Goal: Complete application form: Complete application form

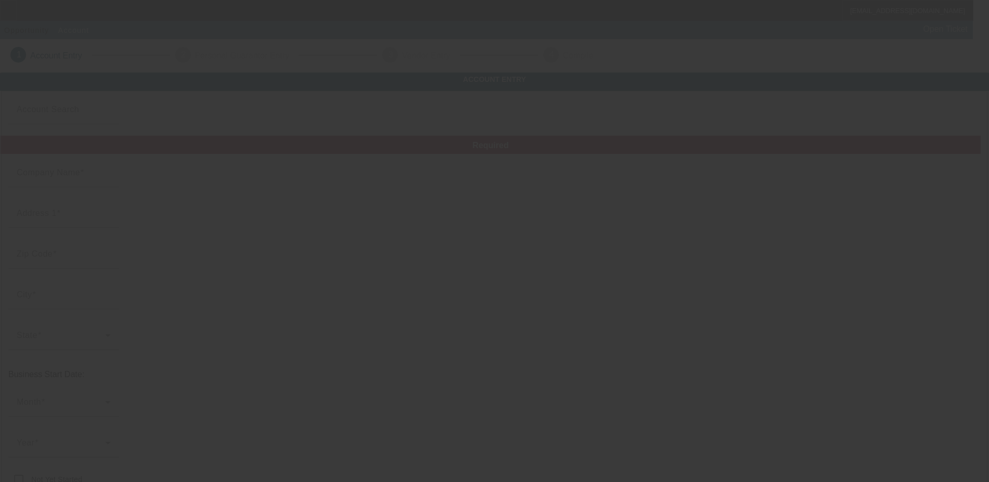
type input "Road Services of [US_STATE] LLC"
type input "[STREET_ADDRESS]"
type input "30058"
type input "Lithonia"
type input "[PHONE_NUMBER]"
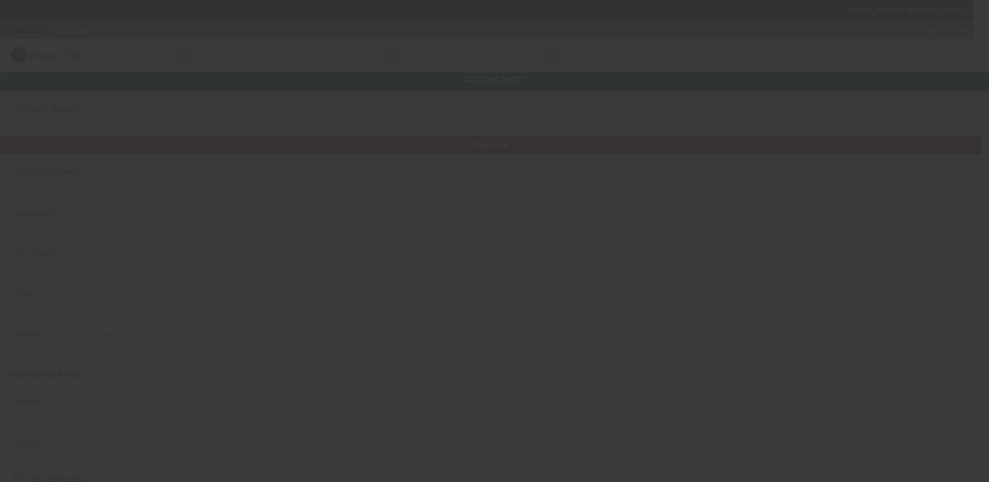
type input "[EMAIL_ADDRESS][DOMAIN_NAME]"
type input "833006268"
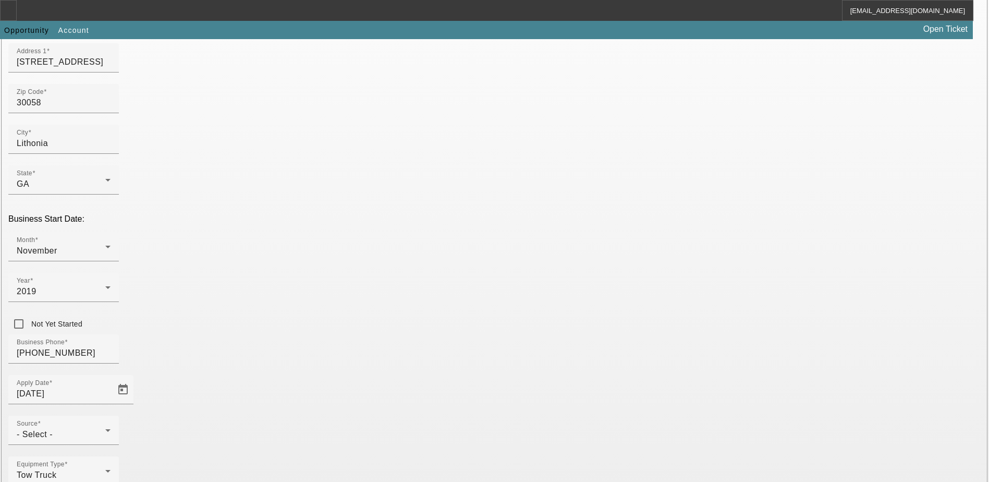
scroll to position [176, 0]
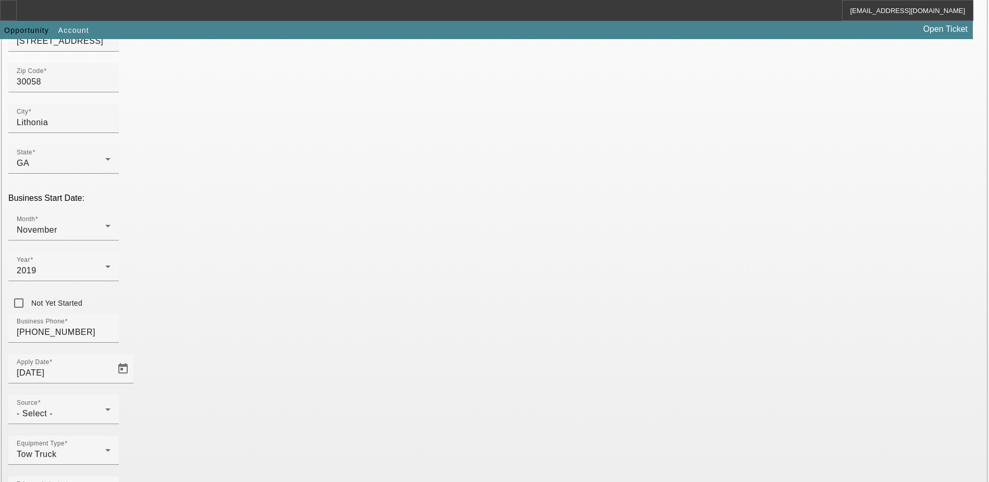
click at [105, 407] on div "- Select -" at bounding box center [61, 413] width 89 height 13
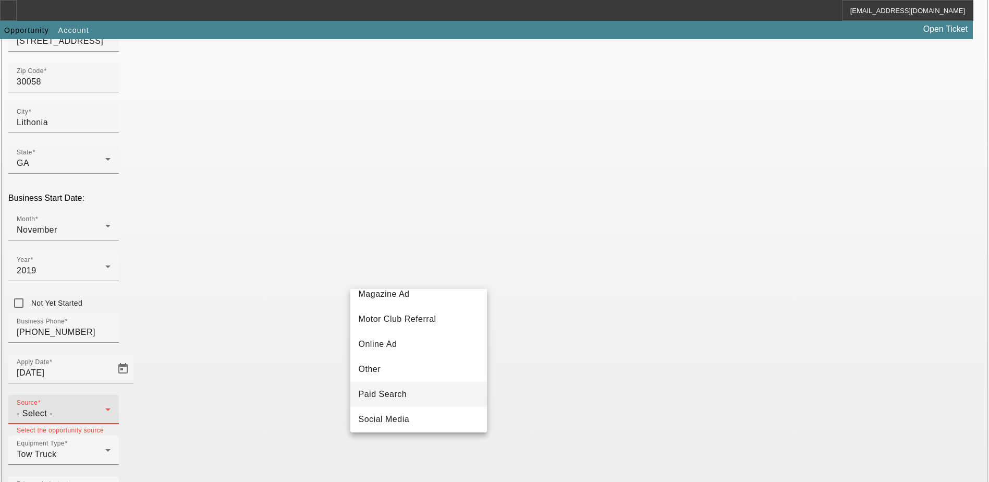
scroll to position [313, 0]
click at [412, 395] on span "Telemarketing" at bounding box center [386, 393] width 55 height 13
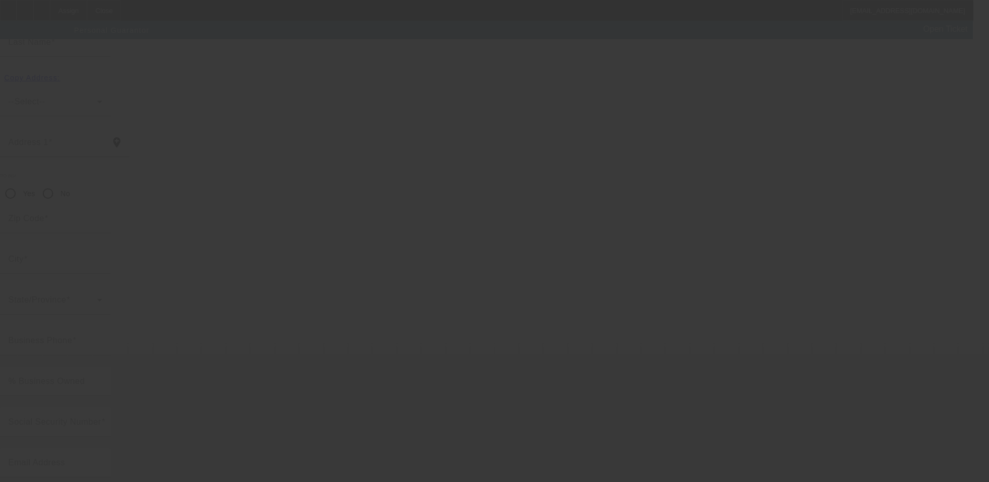
scroll to position [28, 0]
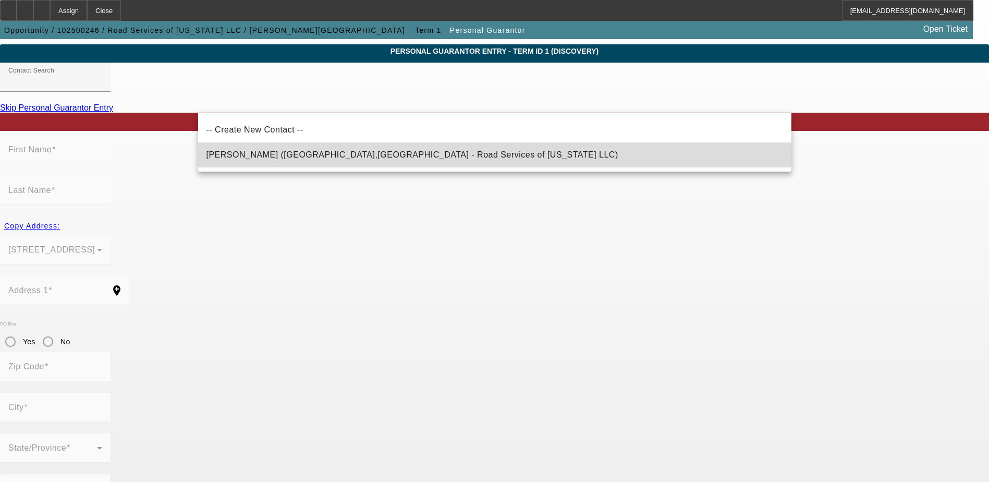
click at [256, 155] on span "[PERSON_NAME] ([GEOGRAPHIC_DATA],[GEOGRAPHIC_DATA] - Road Services of [US_STATE…" at bounding box center [412, 154] width 412 height 9
type input "[PERSON_NAME] ([GEOGRAPHIC_DATA],[GEOGRAPHIC_DATA] - Road Services of [US_STATE…"
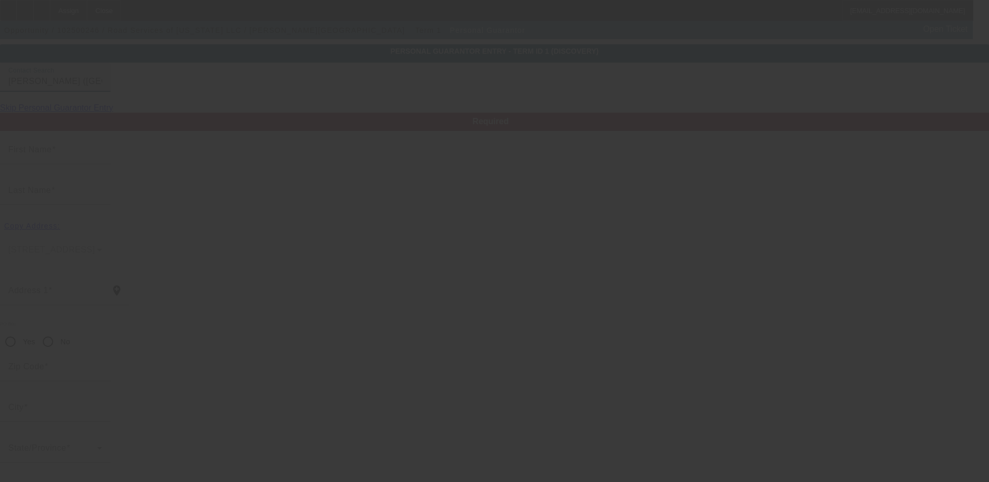
type input "Corby"
type input "[PERSON_NAME]"
type input "[STREET_ADDRESS]"
radio input "true"
type input "30058"
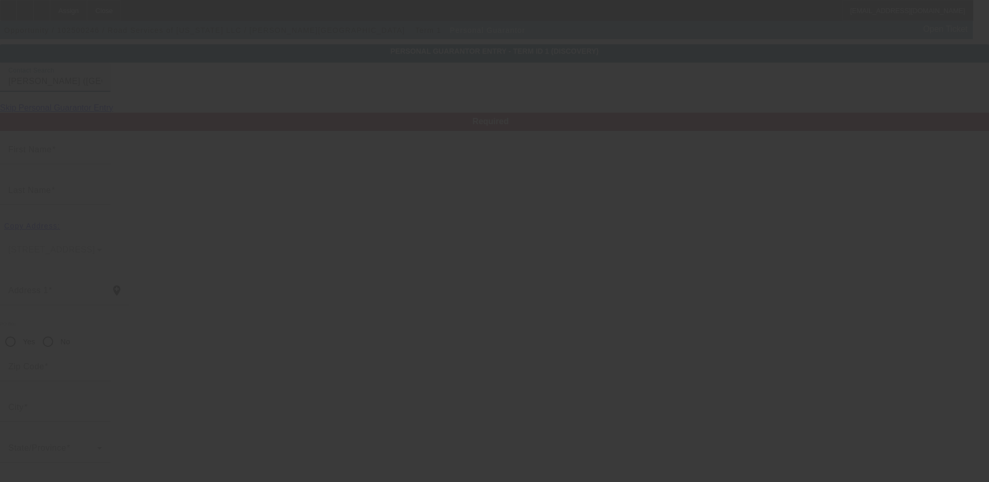
type input "Lithonia"
type input "[PHONE_NUMBER]"
type input "100"
type input "260-25-7658"
type input "[EMAIL_ADDRESS][DOMAIN_NAME]"
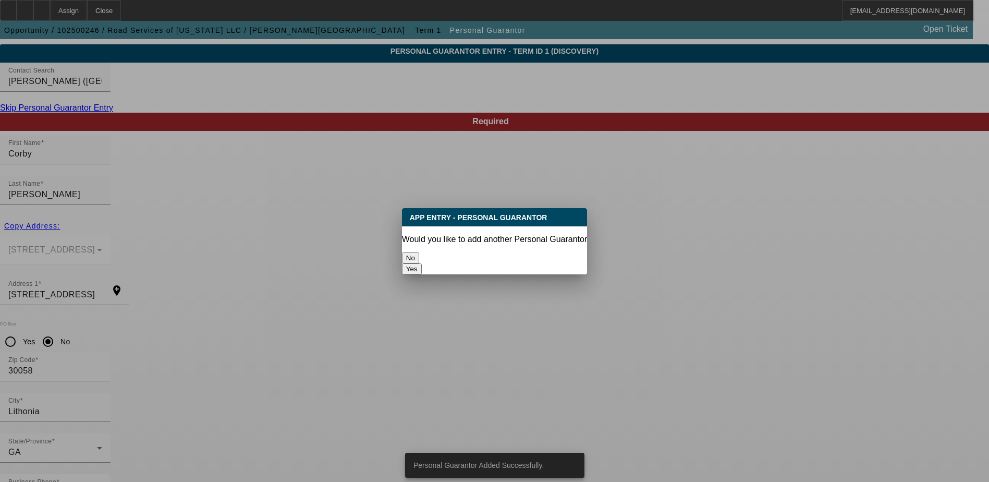
scroll to position [0, 0]
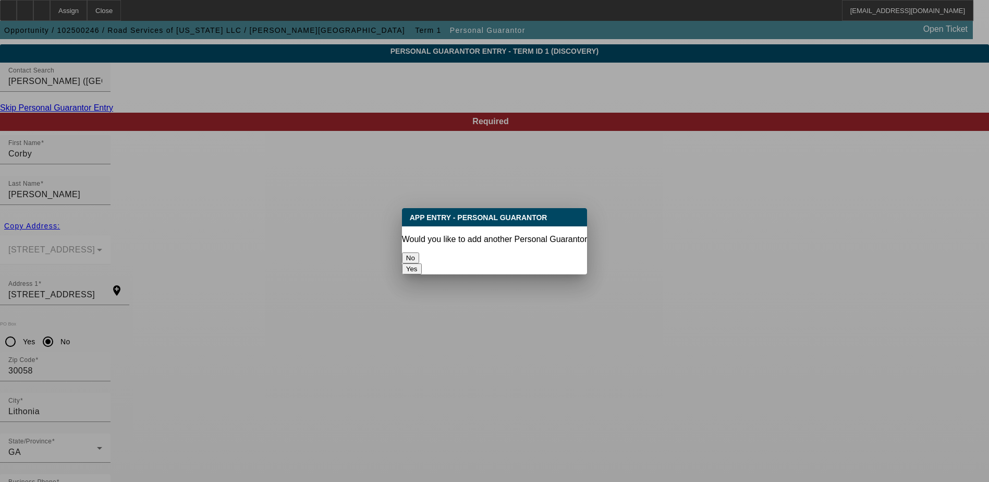
click at [419, 254] on button "No" at bounding box center [410, 257] width 17 height 11
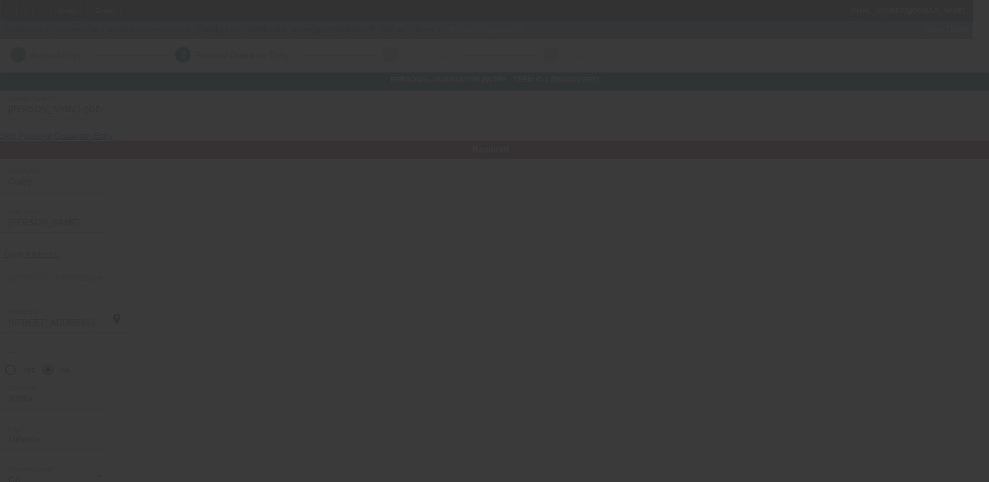
scroll to position [28, 0]
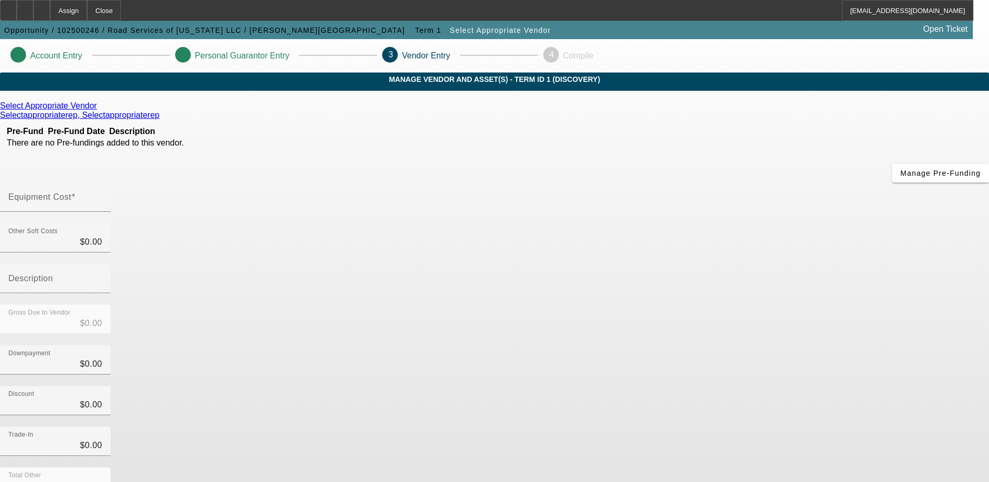
click at [71, 192] on mat-label "Equipment Cost" at bounding box center [39, 196] width 63 height 9
click at [102, 195] on input "Equipment Cost" at bounding box center [55, 201] width 94 height 13
type input "09"
type input "$9.00"
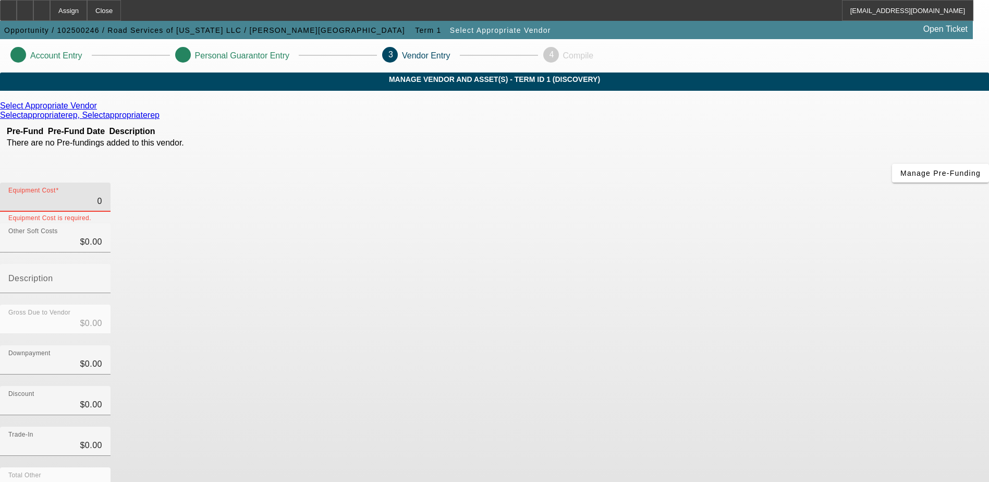
type input "$9.00"
type input "0"
type input "$0.00"
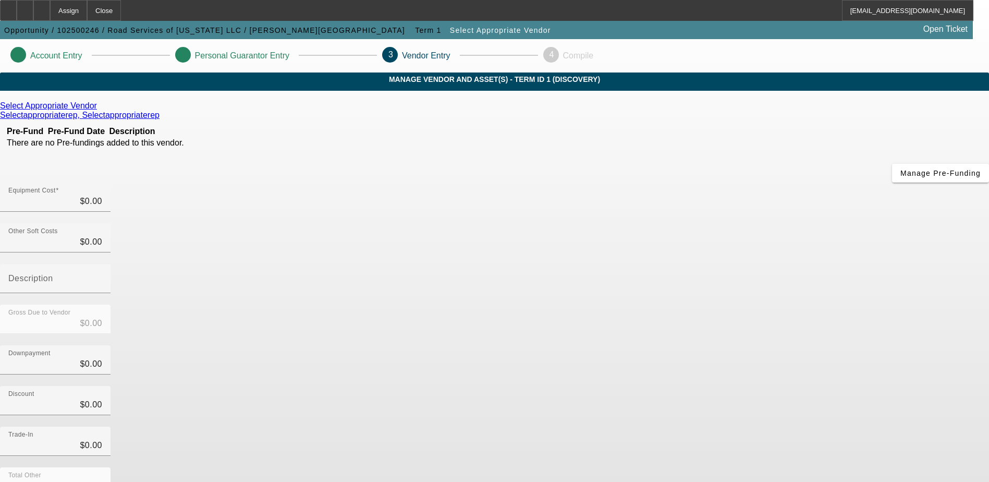
drag, startPoint x: 771, startPoint y: 310, endPoint x: 750, endPoint y: 349, distance: 44.3
click at [770, 386] on div "Discount $0.00" at bounding box center [494, 406] width 989 height 41
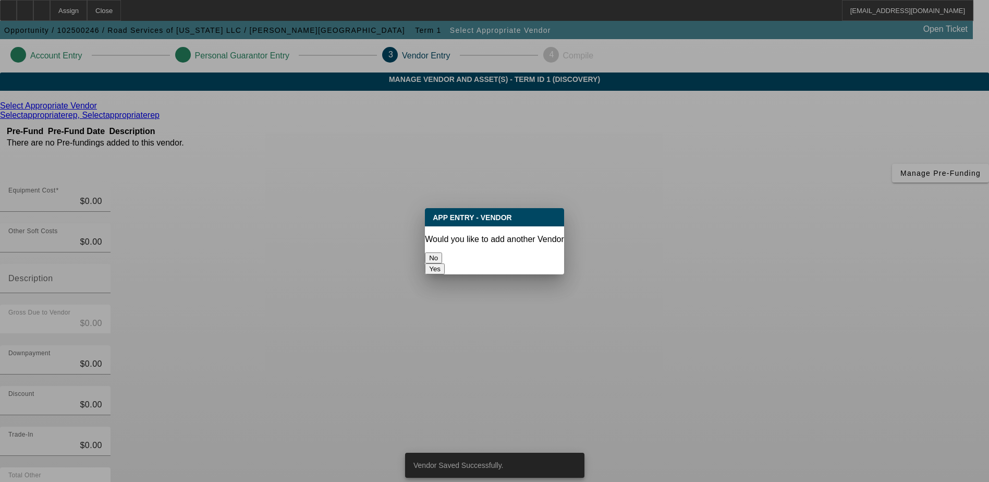
click at [442, 258] on button "No" at bounding box center [433, 257] width 17 height 11
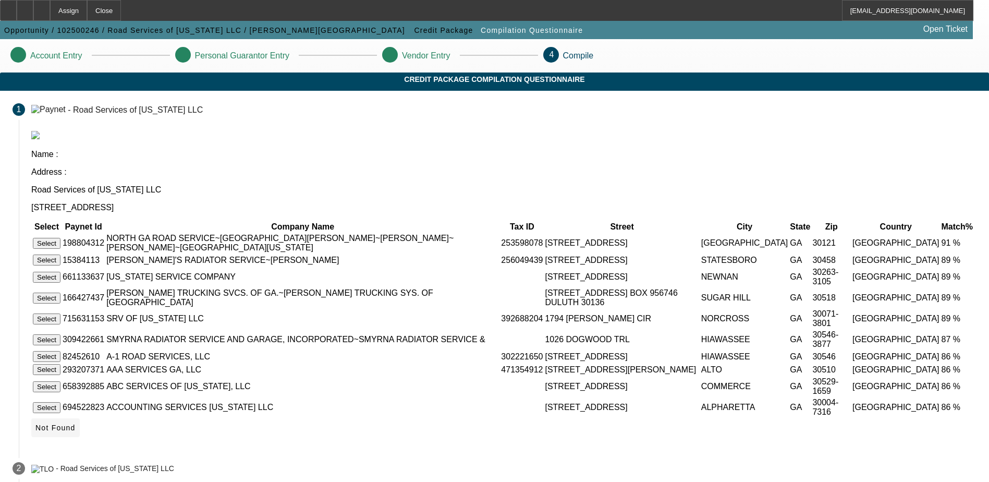
click at [35, 426] on icon at bounding box center [35, 427] width 0 height 8
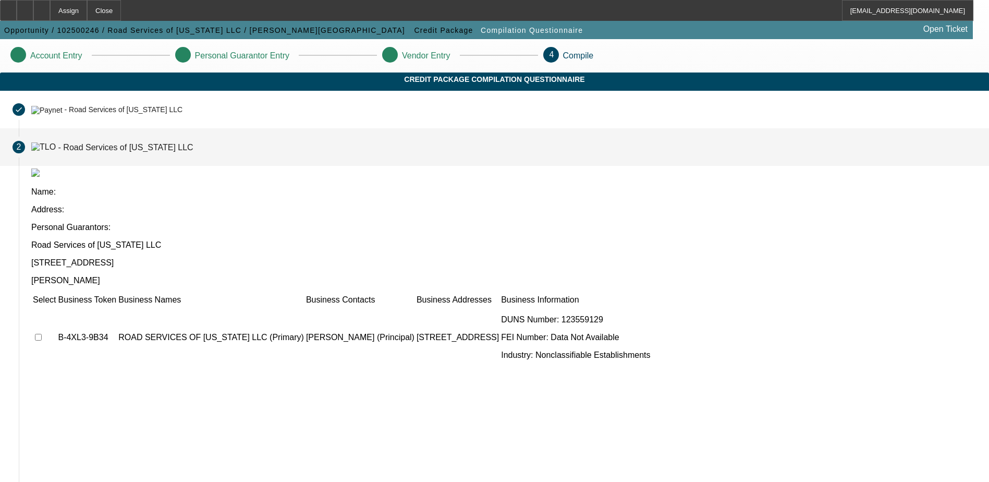
scroll to position [3, 0]
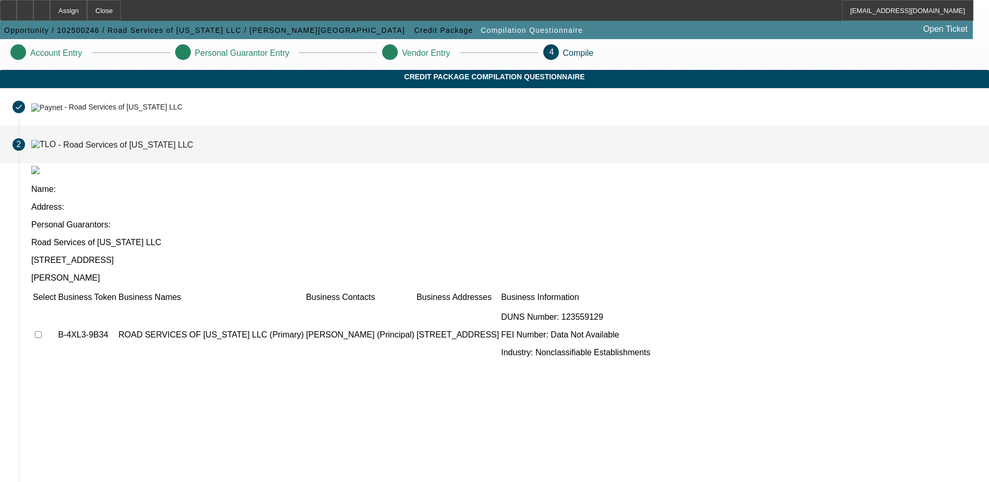
click at [42, 331] on input "checkbox" at bounding box center [38, 334] width 7 height 7
checkbox input "true"
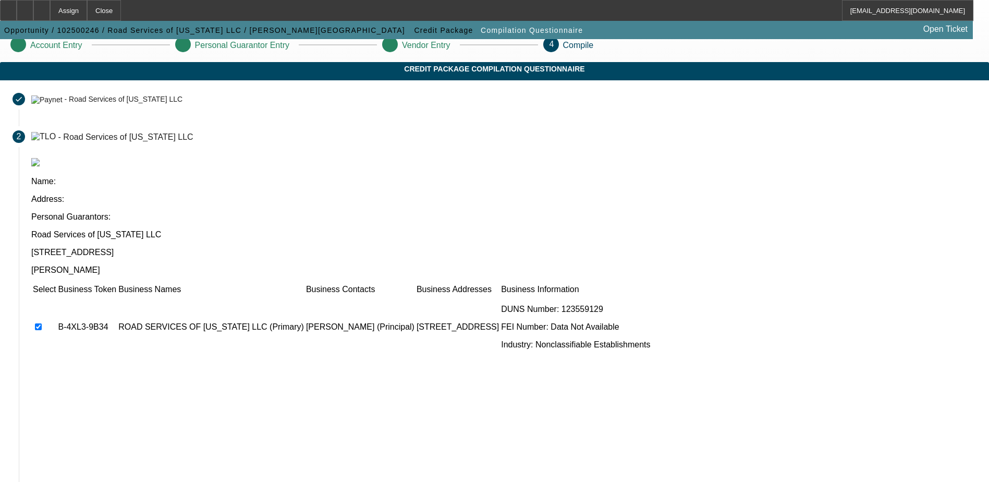
scroll to position [95, 0]
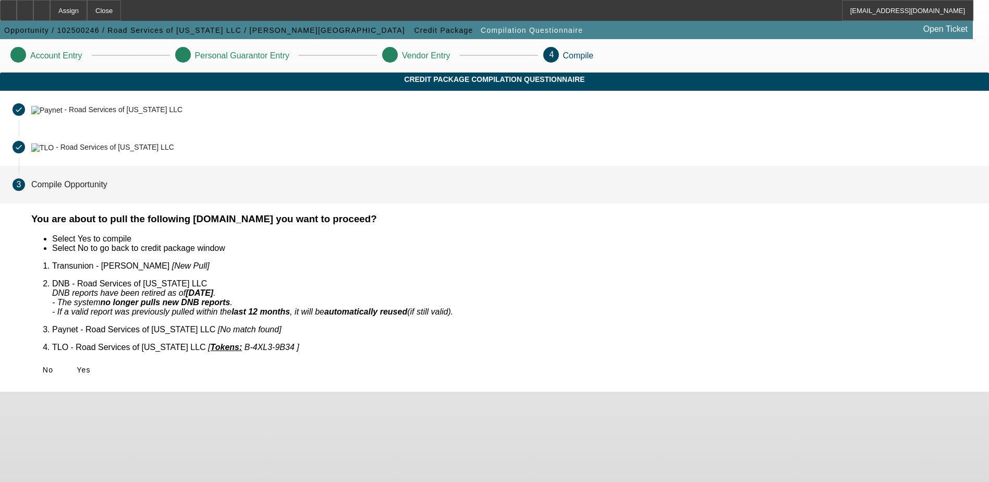
scroll to position [0, 0]
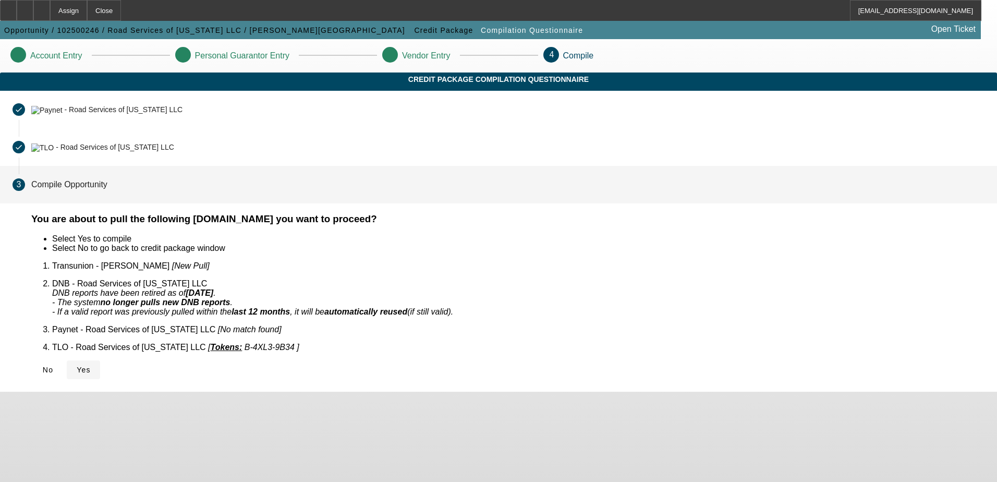
click at [91, 365] on span "Yes" at bounding box center [84, 369] width 14 height 8
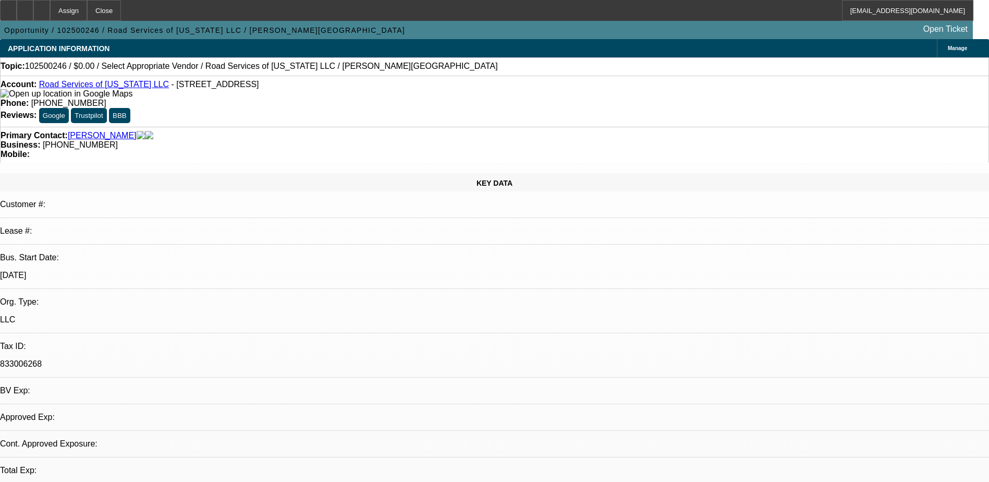
select select "0"
select select "2"
select select "0.1"
select select "1"
select select "2"
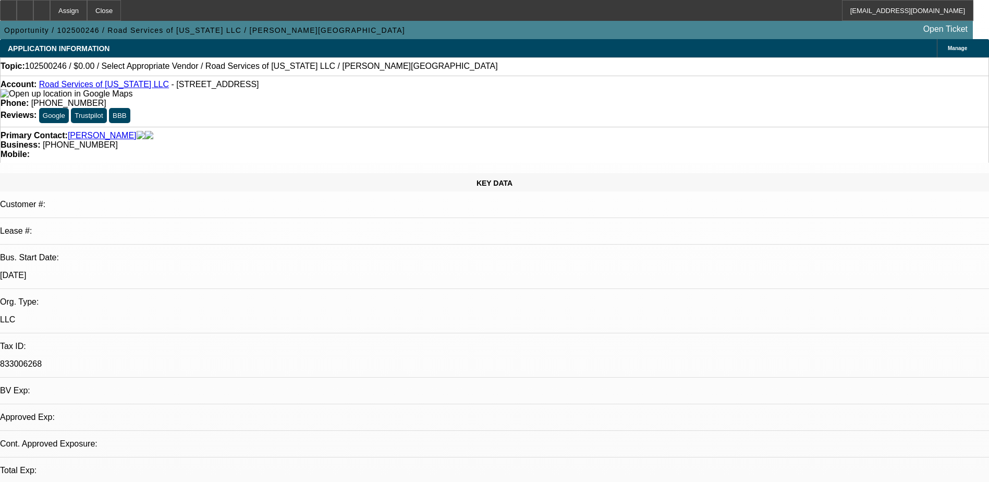
select select "4"
click at [50, 3] on div at bounding box center [41, 10] width 17 height 21
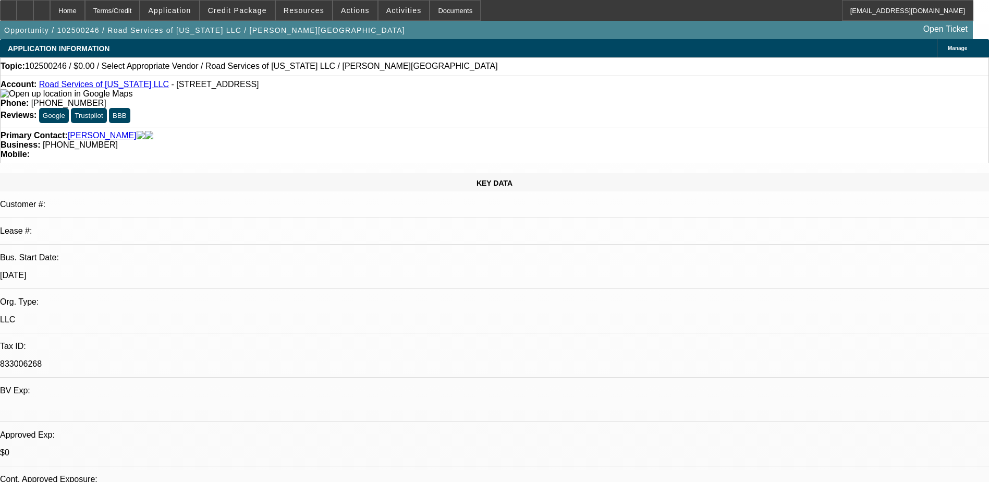
select select "0"
select select "2"
select select "0.1"
select select "1"
select select "2"
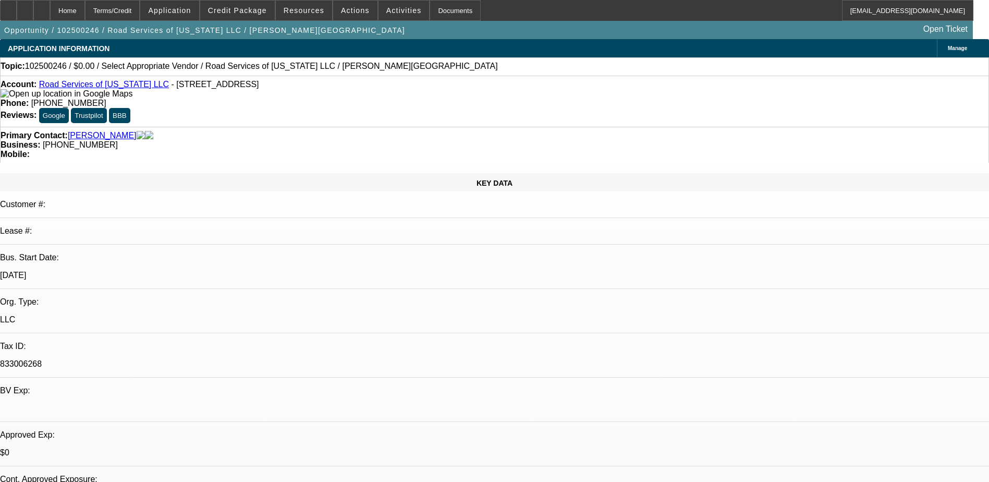
select select "4"
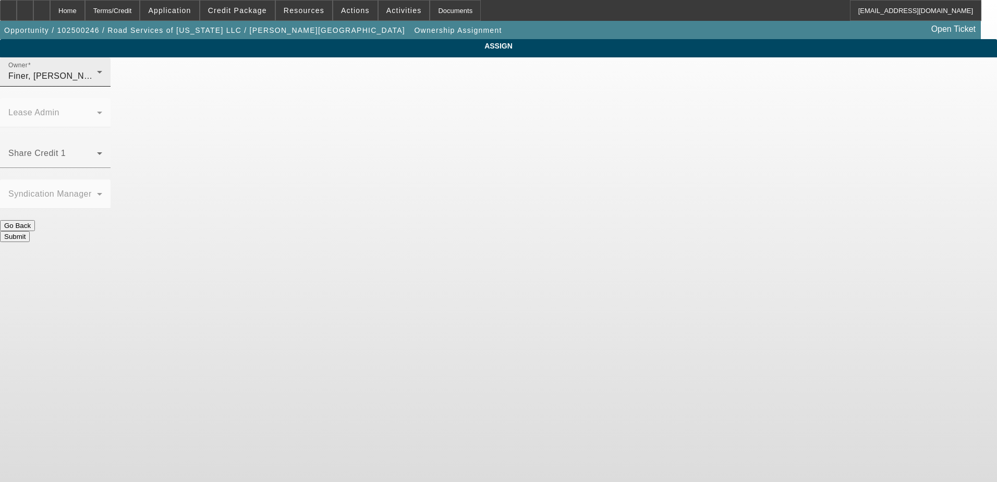
click at [97, 81] on div "Finer, Yinnon (Lvl 1)" at bounding box center [52, 76] width 89 height 13
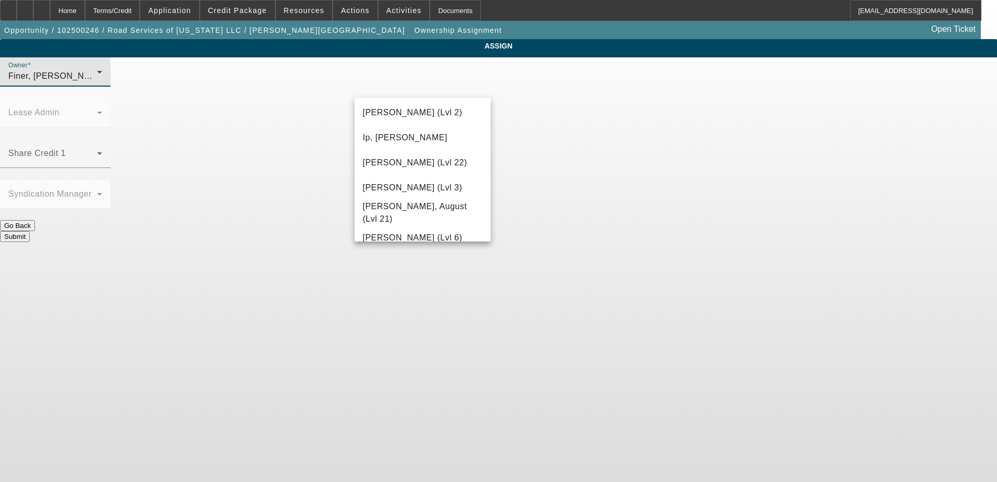
scroll to position [730, 0]
click at [402, 142] on mat-option "Leach, Ethan (Lvl 3)" at bounding box center [423, 135] width 137 height 25
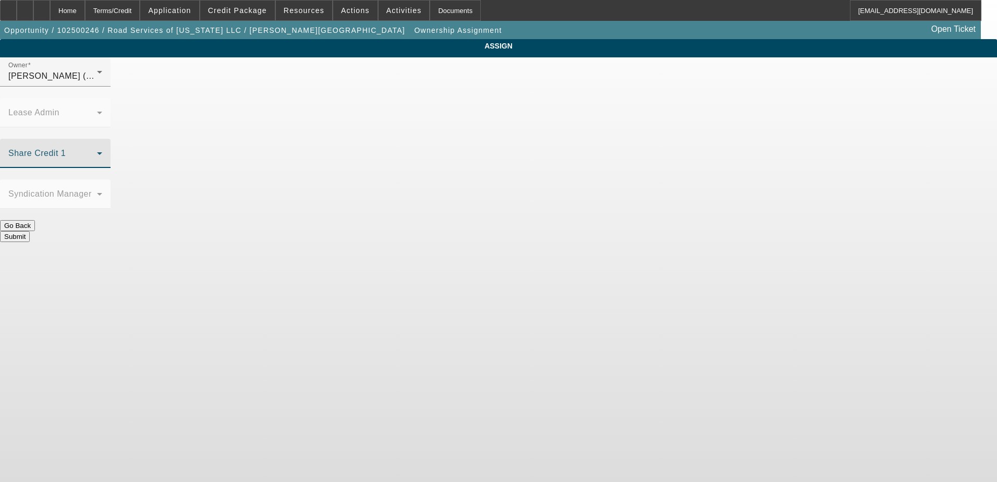
click at [97, 151] on span at bounding box center [52, 157] width 89 height 13
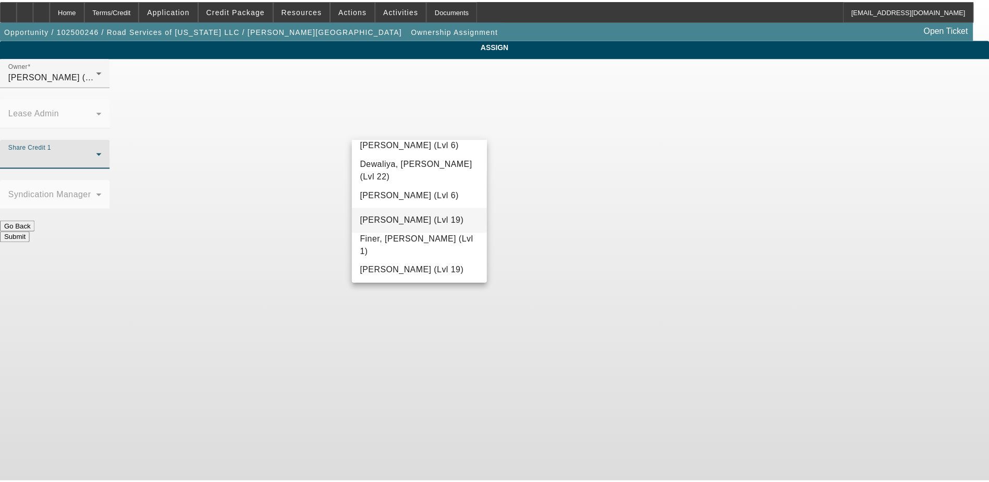
scroll to position [261, 0]
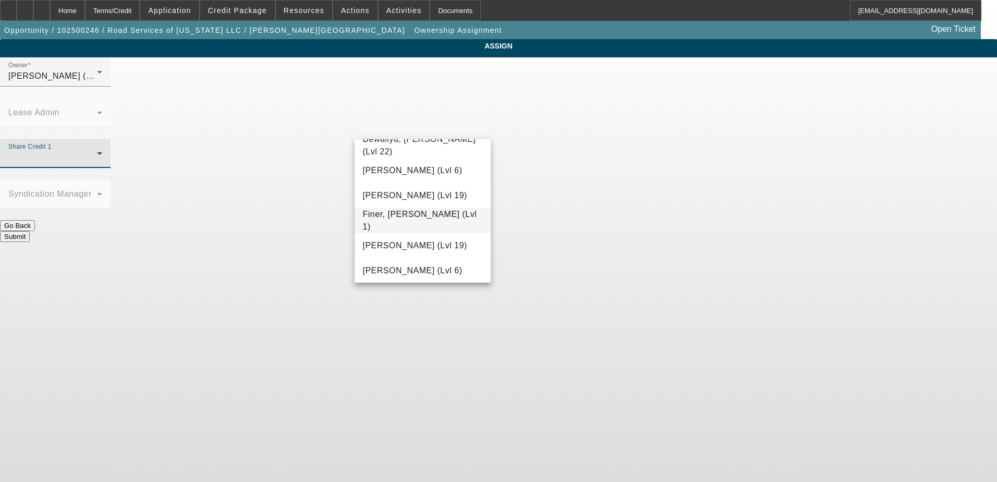
click at [408, 218] on span "Finer, Yinnon (Lvl 1)" at bounding box center [423, 220] width 120 height 25
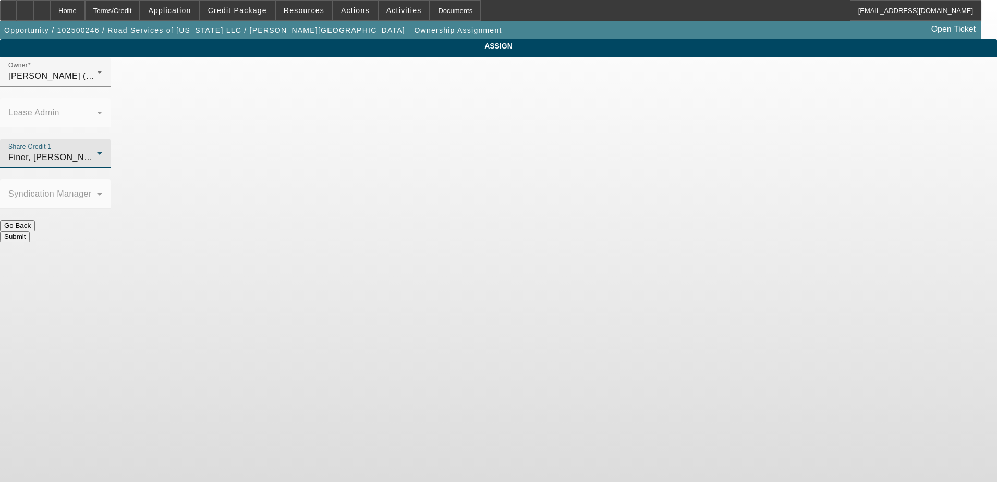
click at [30, 231] on button "Submit" at bounding box center [15, 236] width 30 height 11
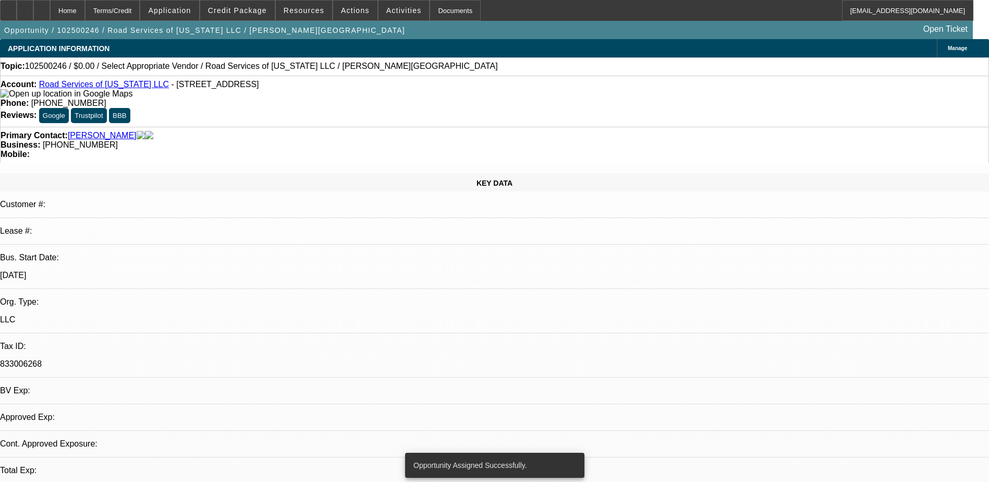
select select "0"
select select "2"
select select "0.1"
select select "4"
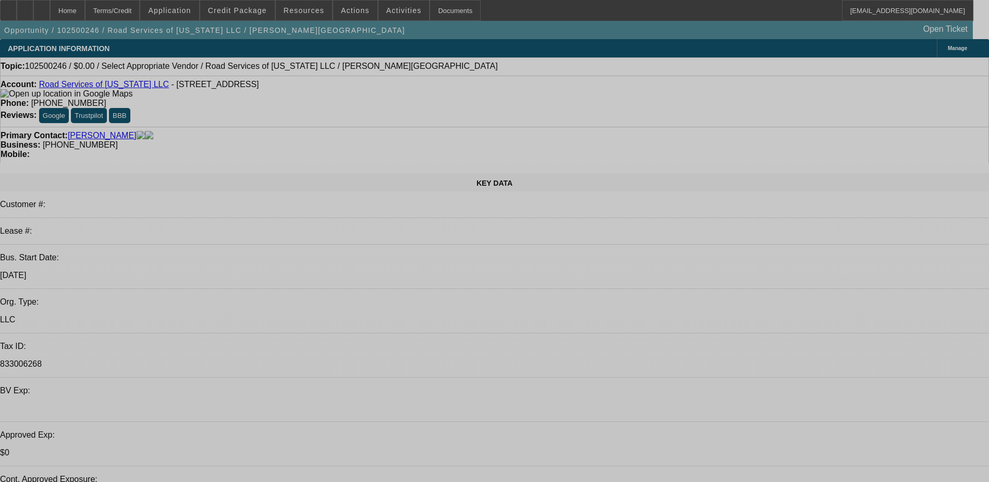
select select "0"
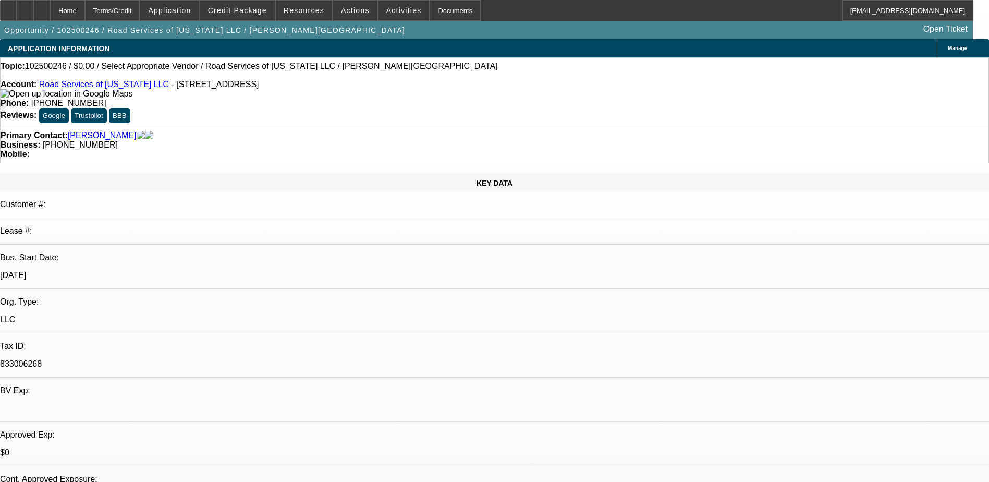
select select "2"
select select "0.1"
select select "4"
click at [106, 99] on span "[PHONE_NUMBER]" at bounding box center [68, 103] width 75 height 9
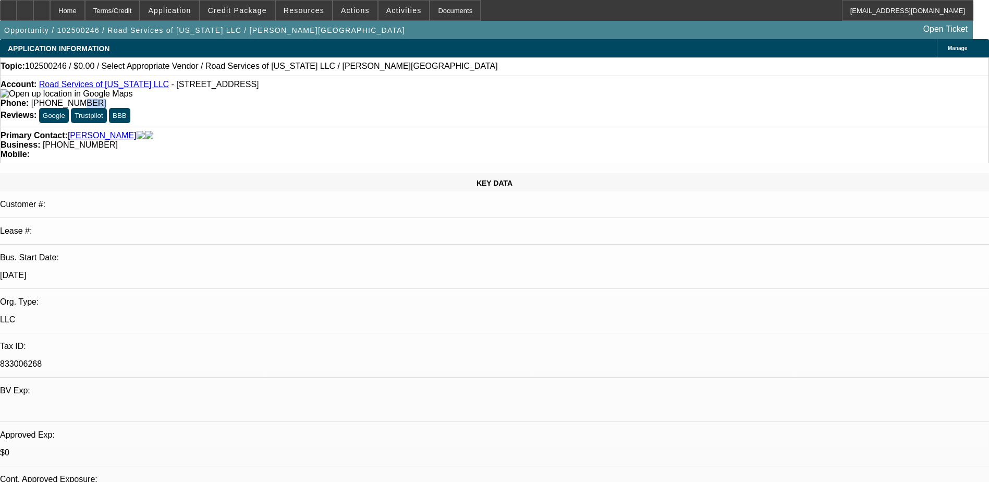
click at [106, 99] on span "[PHONE_NUMBER]" at bounding box center [68, 103] width 75 height 9
drag, startPoint x: 393, startPoint y: 84, endPoint x: 375, endPoint y: 89, distance: 18.0
click at [106, 99] on span "[PHONE_NUMBER]" at bounding box center [68, 103] width 75 height 9
drag, startPoint x: 361, startPoint y: 86, endPoint x: 452, endPoint y: 85, distance: 90.7
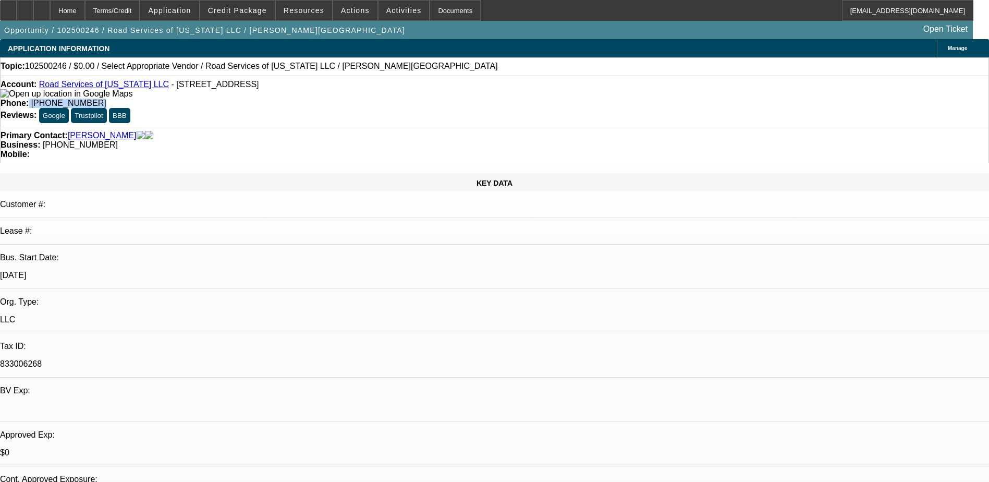
click at [452, 99] on div "Phone: (404) 749-7642" at bounding box center [495, 103] width 988 height 9
copy div "[PHONE_NUMBER]"
